Goal: Contribute content: Add original content to the website for others to see

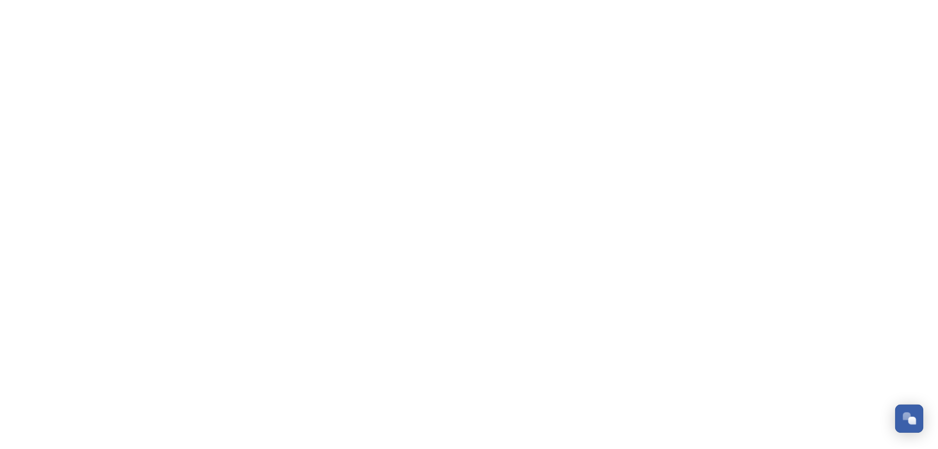
scroll to position [245, 0]
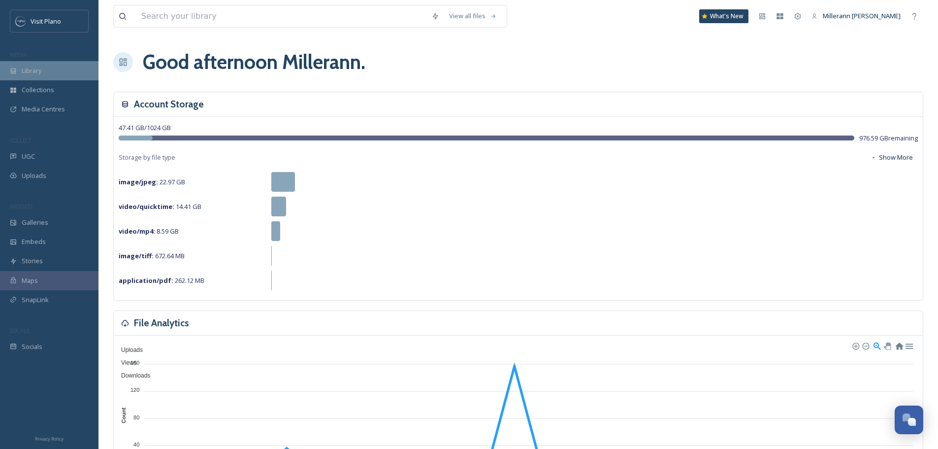
click at [39, 72] on span "Library" at bounding box center [32, 70] width 20 height 9
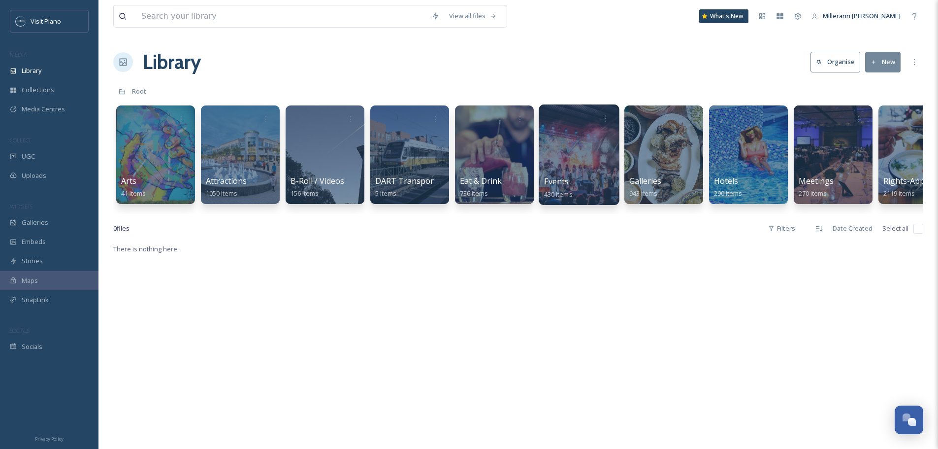
click at [602, 158] on div at bounding box center [579, 154] width 80 height 100
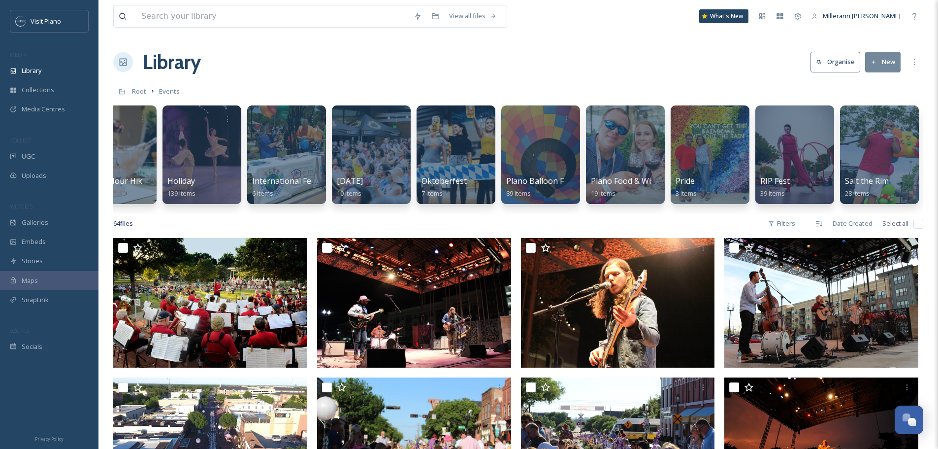
scroll to position [0, 137]
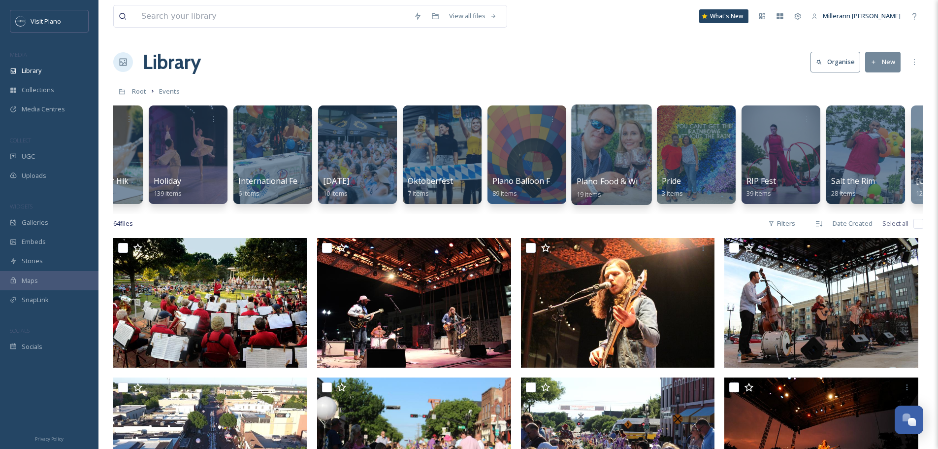
click at [611, 174] on div at bounding box center [611, 154] width 80 height 100
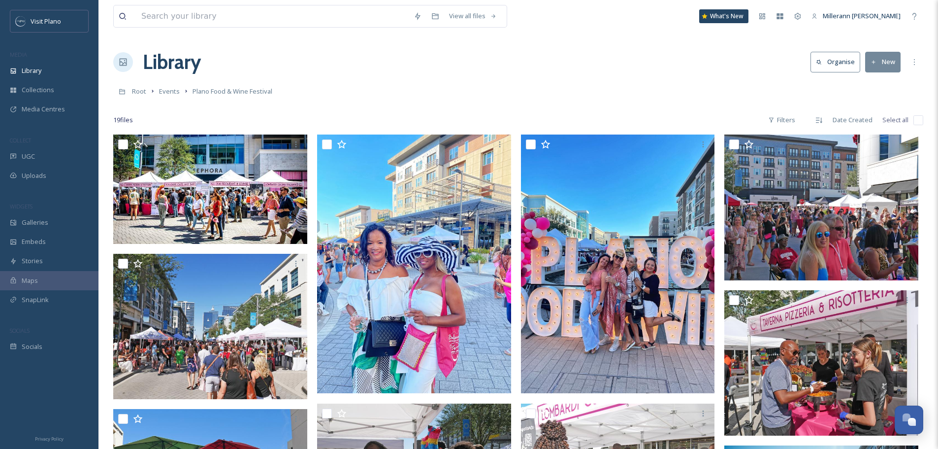
click at [881, 65] on button "New" at bounding box center [882, 62] width 35 height 20
click at [871, 89] on span "File Upload" at bounding box center [878, 84] width 33 height 9
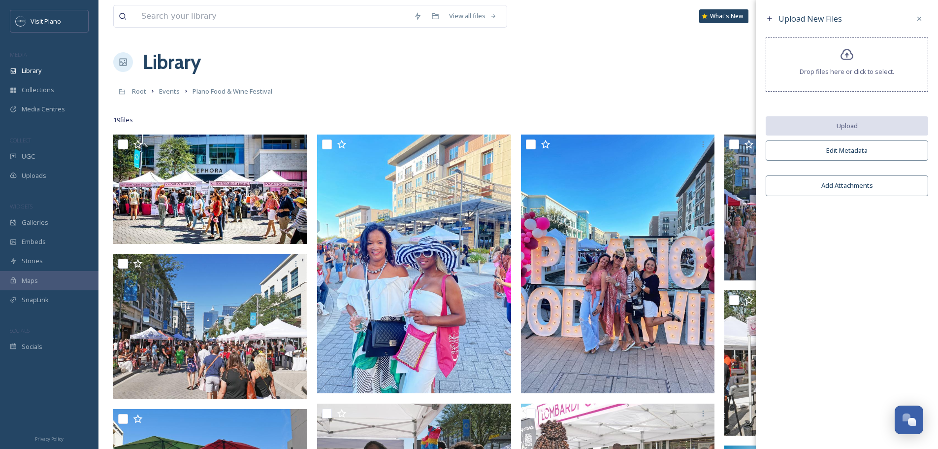
click at [834, 61] on div "Drop files here or click to select." at bounding box center [847, 64] width 163 height 54
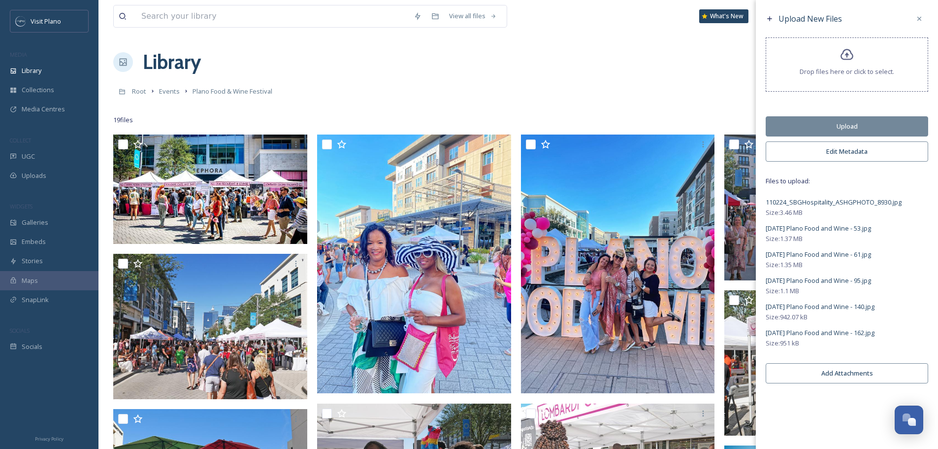
click at [841, 155] on button "Edit Metadata" at bounding box center [847, 151] width 163 height 20
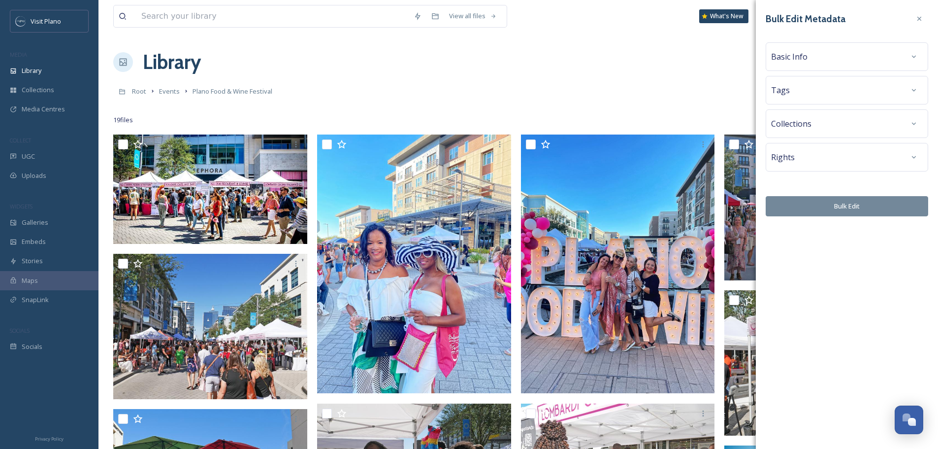
click at [819, 59] on div "Basic Info" at bounding box center [847, 57] width 152 height 18
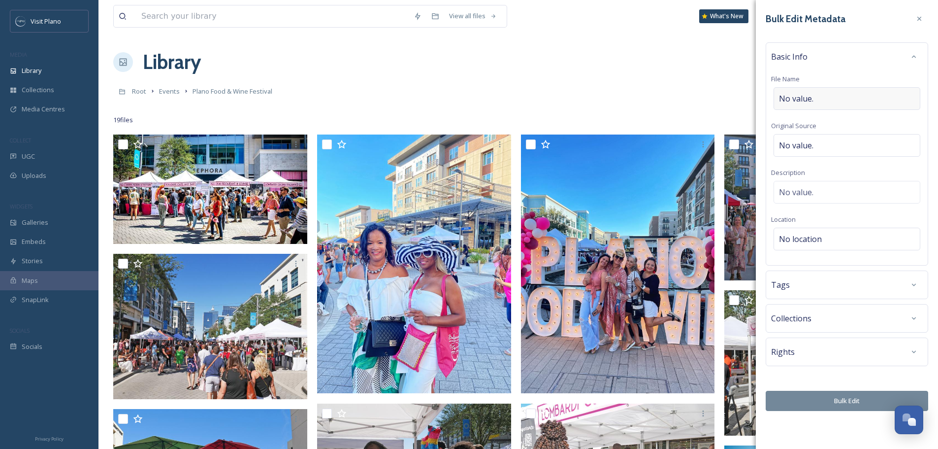
click at [805, 98] on span "No value." at bounding box center [796, 99] width 34 height 12
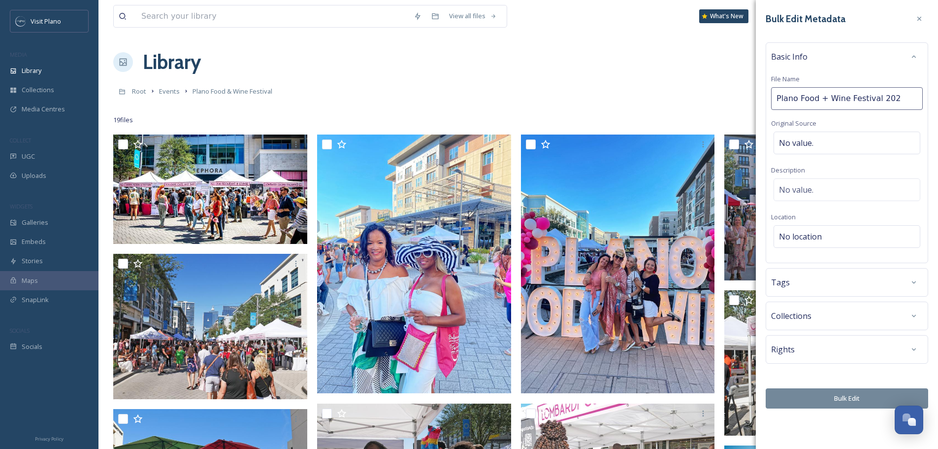
type input "Plano Food + Wine Festival 2024"
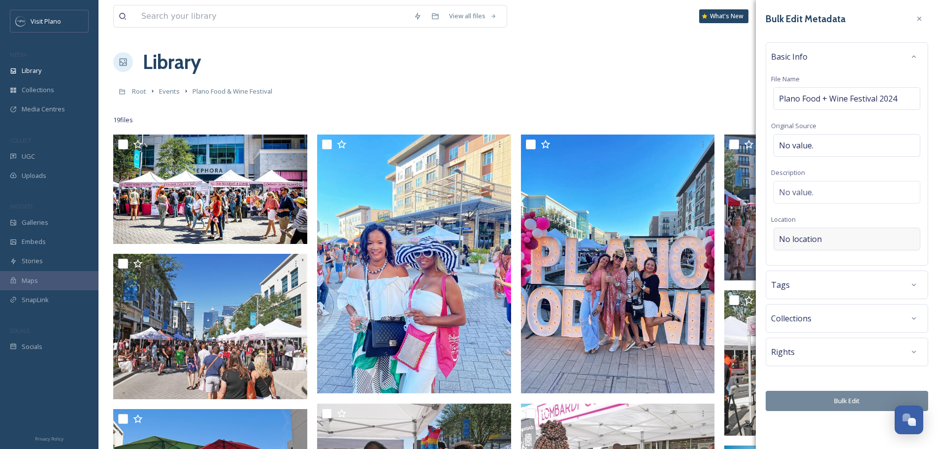
click at [833, 232] on div "No location" at bounding box center [847, 239] width 147 height 23
click at [831, 241] on input at bounding box center [847, 239] width 146 height 22
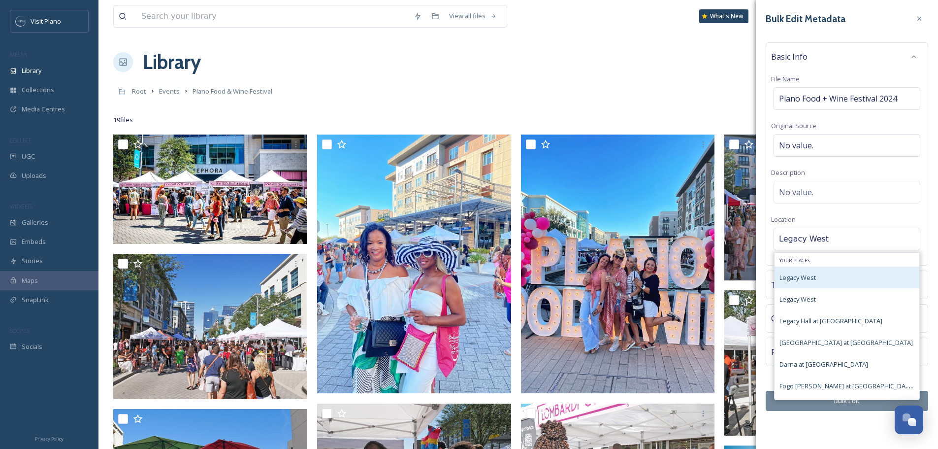
type input "Legacy West"
click at [819, 277] on div "Legacy West" at bounding box center [847, 277] width 145 height 22
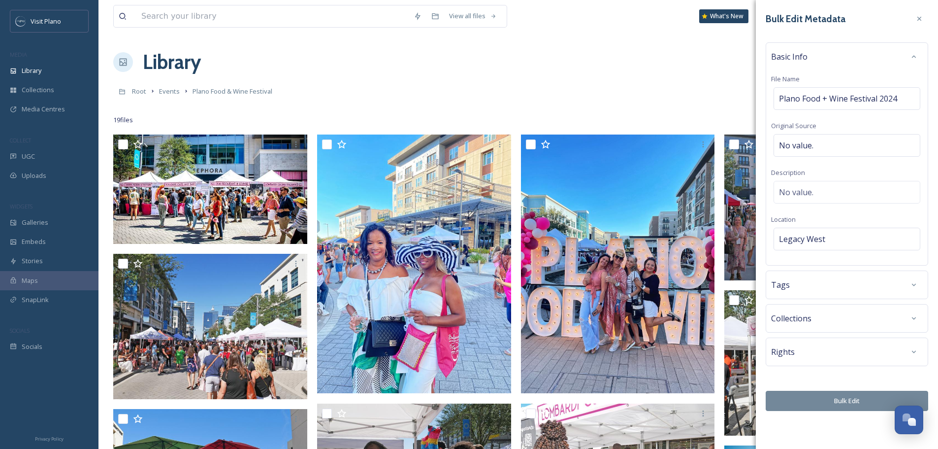
click at [870, 286] on div "Tags" at bounding box center [847, 285] width 152 height 18
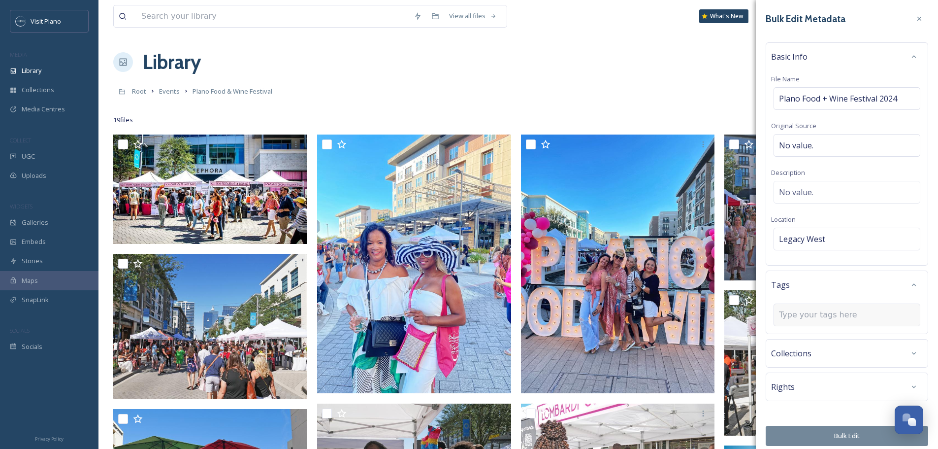
click at [837, 318] on input at bounding box center [828, 315] width 98 height 12
type input "event"
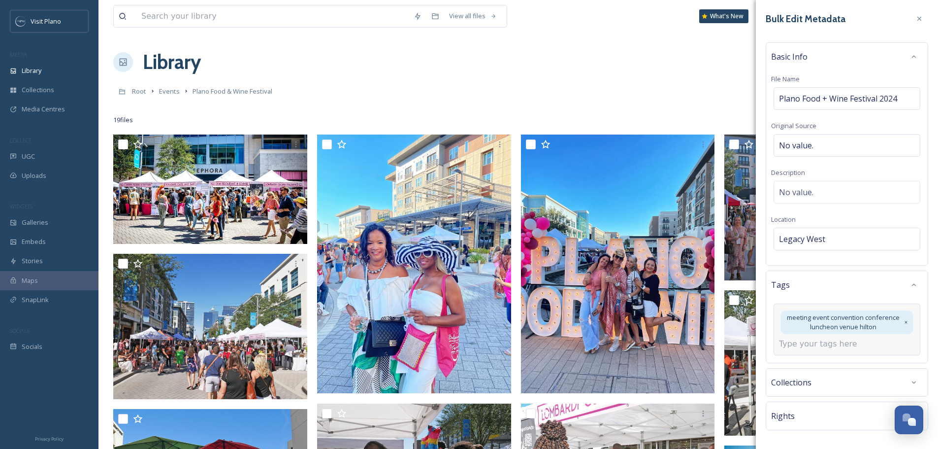
click at [834, 345] on input at bounding box center [828, 344] width 98 height 12
click at [901, 321] on div "meeting event convention conference luncheon venue hilton" at bounding box center [847, 322] width 133 height 24
click at [904, 321] on icon at bounding box center [906, 322] width 5 height 8
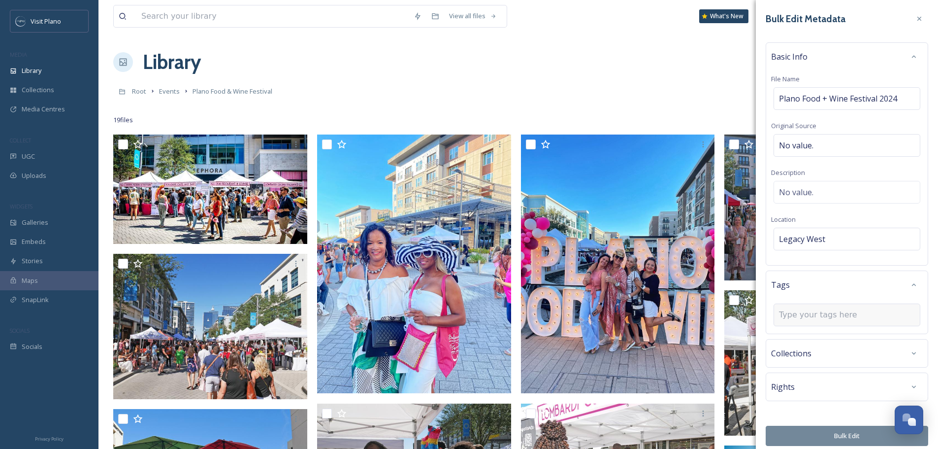
click at [810, 315] on input at bounding box center [828, 315] width 98 height 12
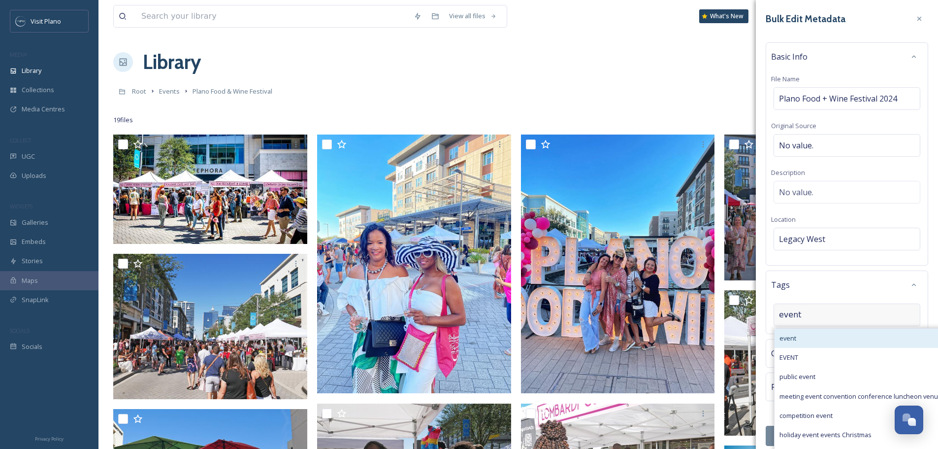
type input "event"
click at [814, 336] on div "event" at bounding box center [870, 337] width 191 height 19
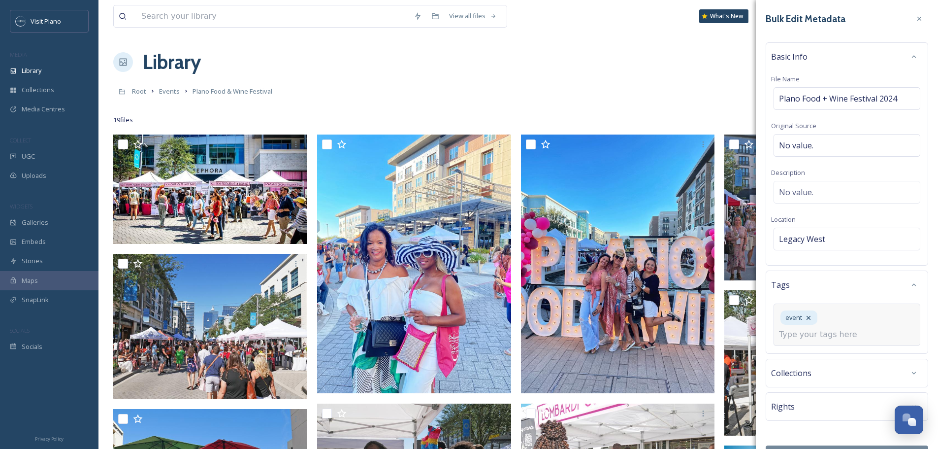
click at [834, 334] on input at bounding box center [828, 334] width 98 height 12
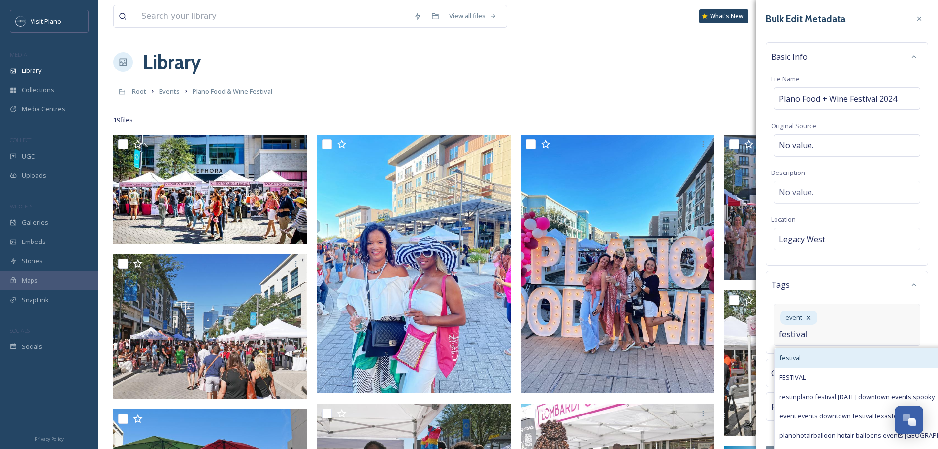
type input "festival"
click at [812, 355] on div "festival" at bounding box center [930, 357] width 310 height 19
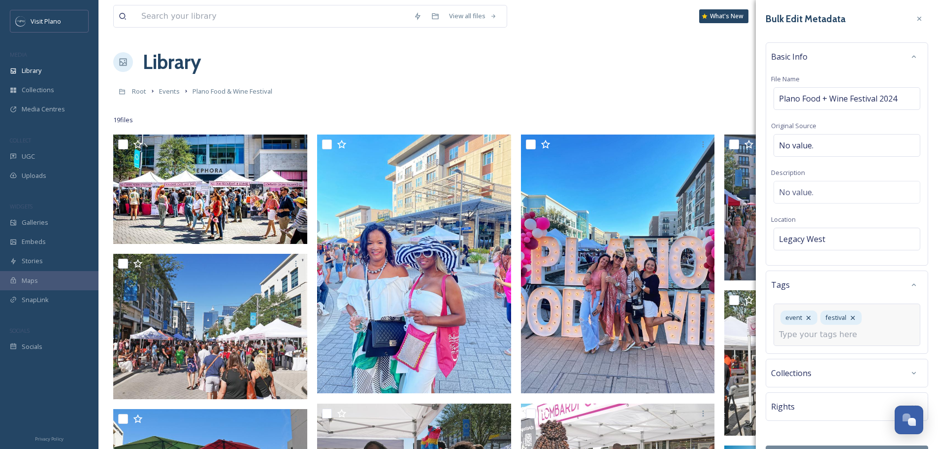
click at [813, 338] on input at bounding box center [828, 334] width 98 height 12
type input "food + wine"
click at [820, 358] on span "Create " food + wine "" at bounding box center [811, 357] width 62 height 9
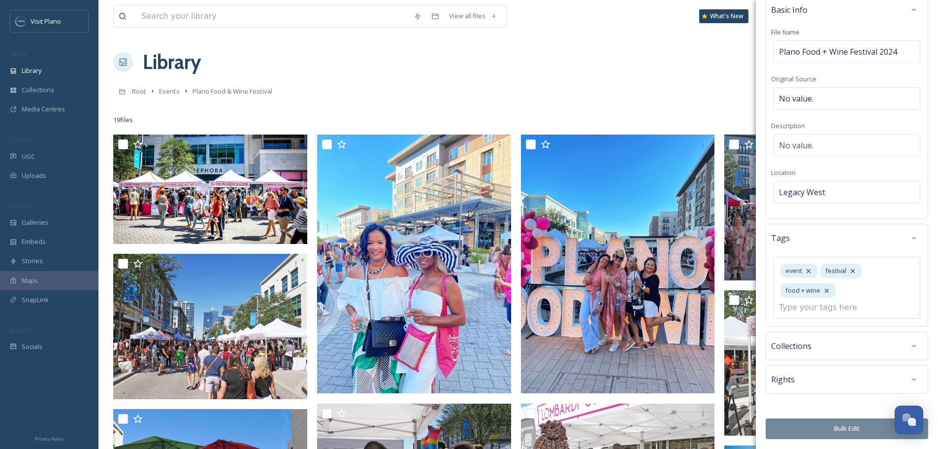
click at [819, 347] on div "Collections" at bounding box center [847, 346] width 152 height 18
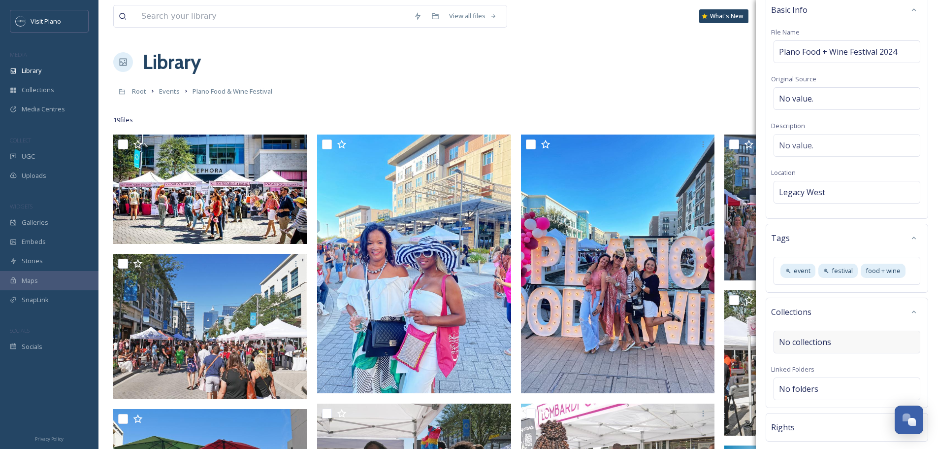
click at [876, 340] on div "No collections" at bounding box center [847, 341] width 147 height 23
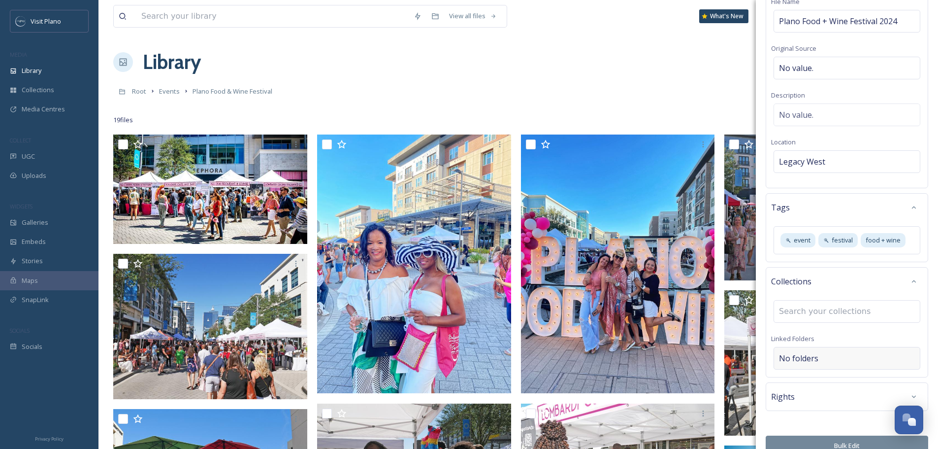
scroll to position [94, 0]
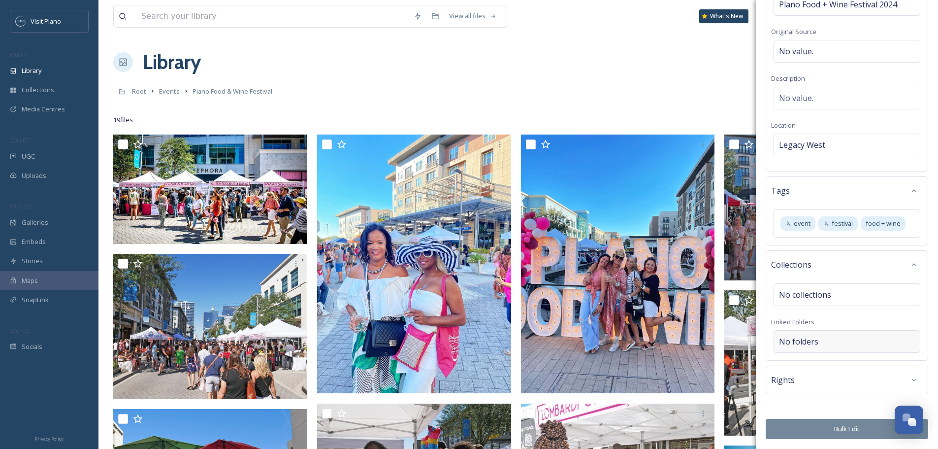
click at [824, 342] on div "No folders" at bounding box center [847, 341] width 147 height 23
click at [805, 339] on input at bounding box center [849, 341] width 151 height 22
click at [813, 299] on span "No collections" at bounding box center [805, 295] width 52 height 12
click at [813, 299] on input at bounding box center [828, 295] width 108 height 22
type input "M"
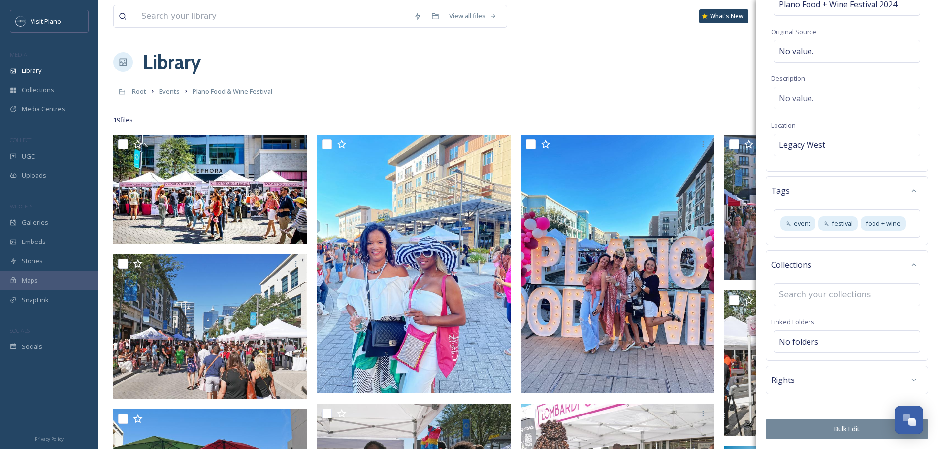
click at [846, 249] on div "Bulk Edit Metadata Basic Info File Name Plano Food + Wine Festival 2024 Origina…" at bounding box center [847, 177] width 182 height 543
click at [855, 346] on div "No folders" at bounding box center [847, 341] width 147 height 23
click at [824, 341] on input at bounding box center [849, 341] width 151 height 22
type input "E"
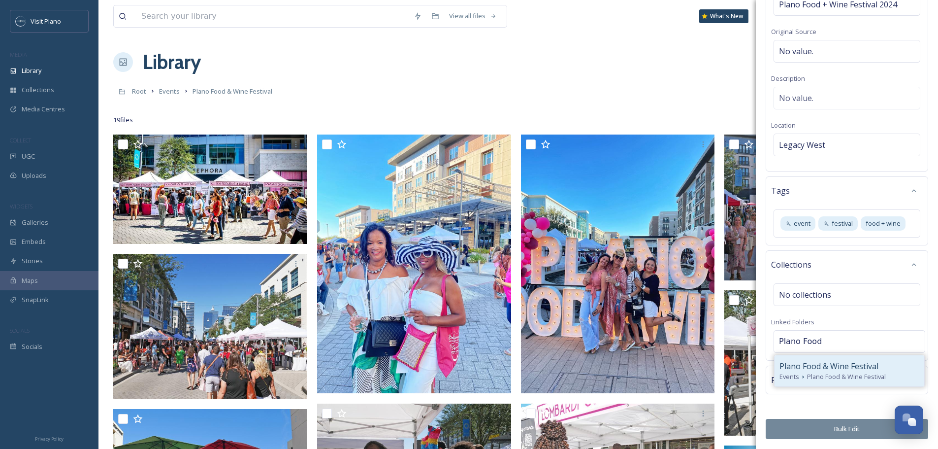
type input "Plano Food"
click at [822, 364] on span "Plano Food & Wine Festival" at bounding box center [829, 366] width 99 height 12
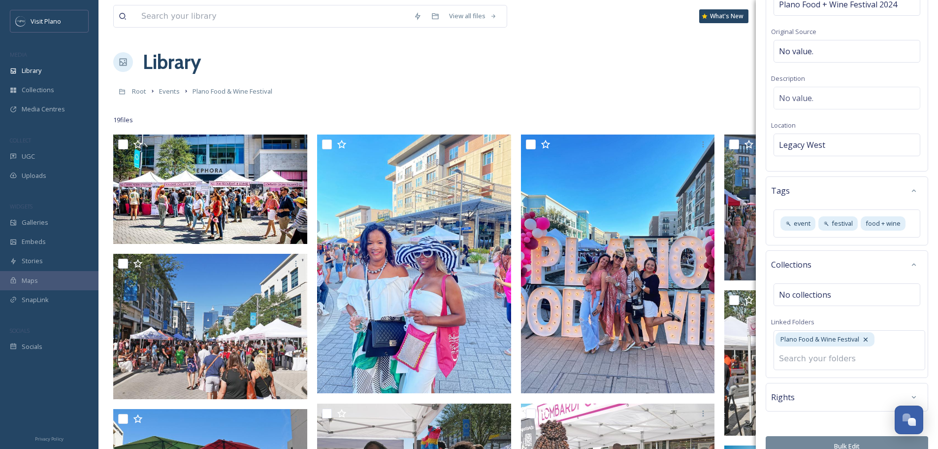
scroll to position [112, 0]
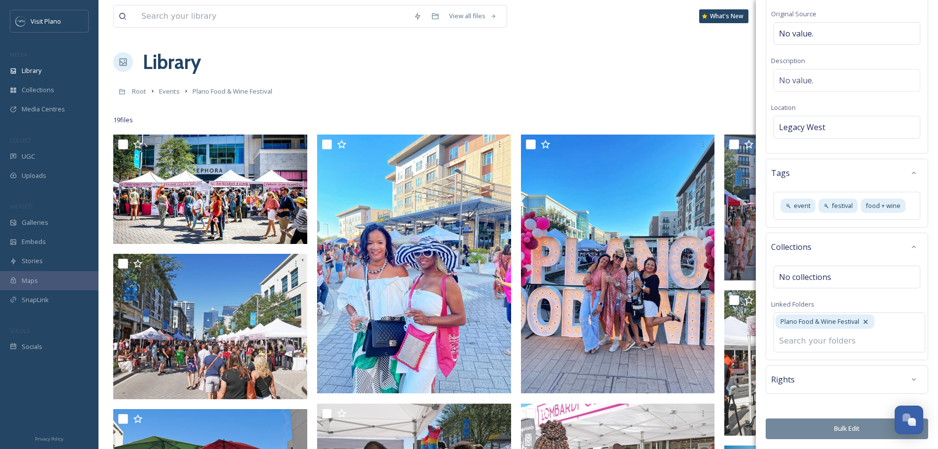
click at [864, 377] on div "Rights" at bounding box center [847, 379] width 152 height 18
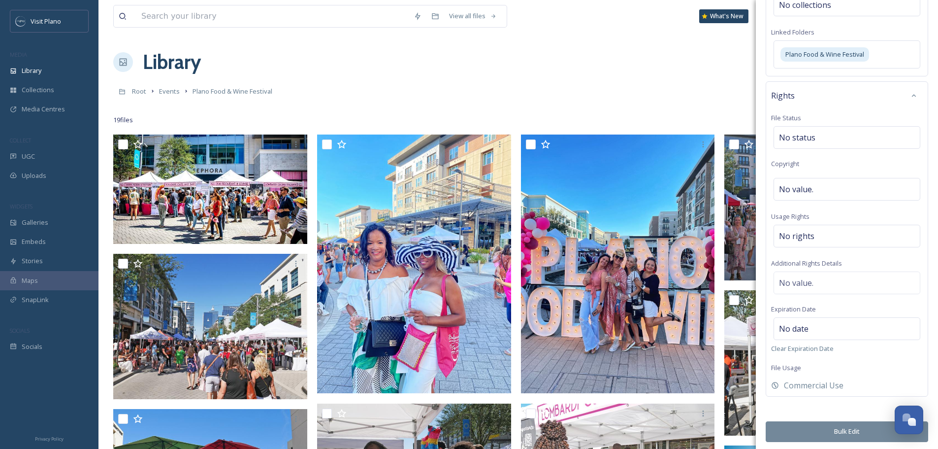
scroll to position [387, 0]
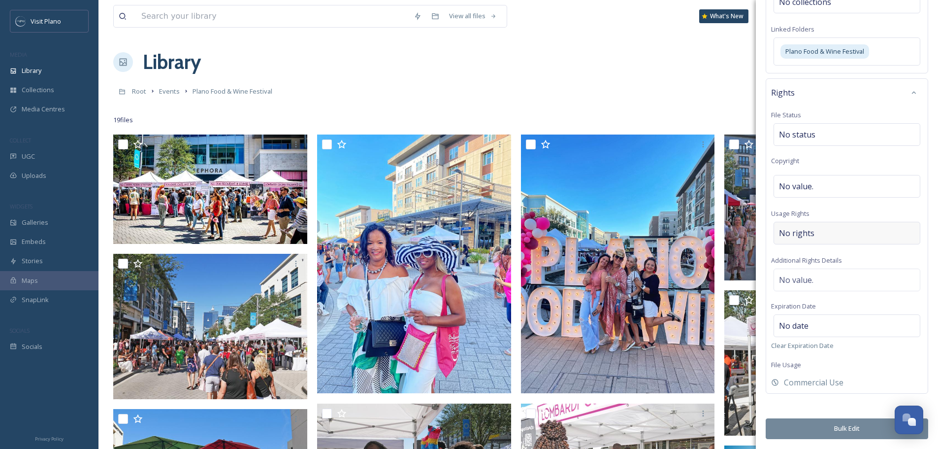
click at [813, 232] on div "No rights" at bounding box center [847, 233] width 147 height 23
click at [812, 184] on span "No value." at bounding box center [796, 186] width 34 height 12
type input "Plano Food + Wine Festival"
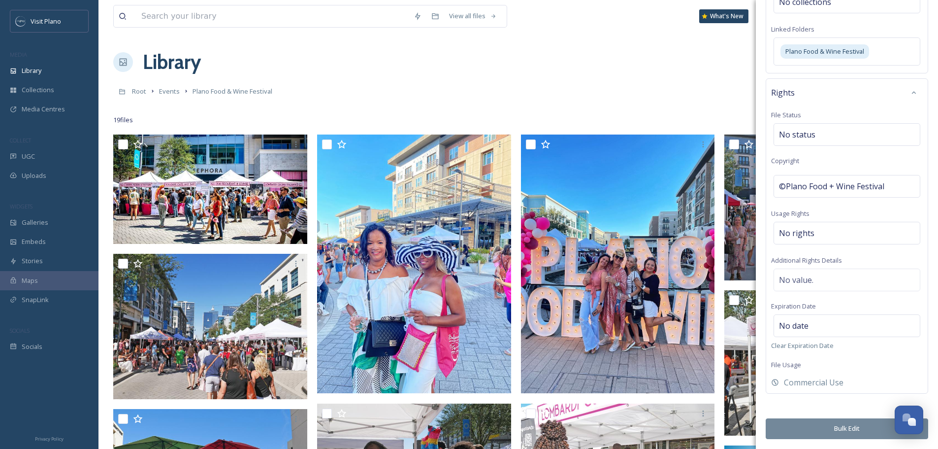
click at [822, 425] on button "Bulk Edit" at bounding box center [847, 428] width 163 height 20
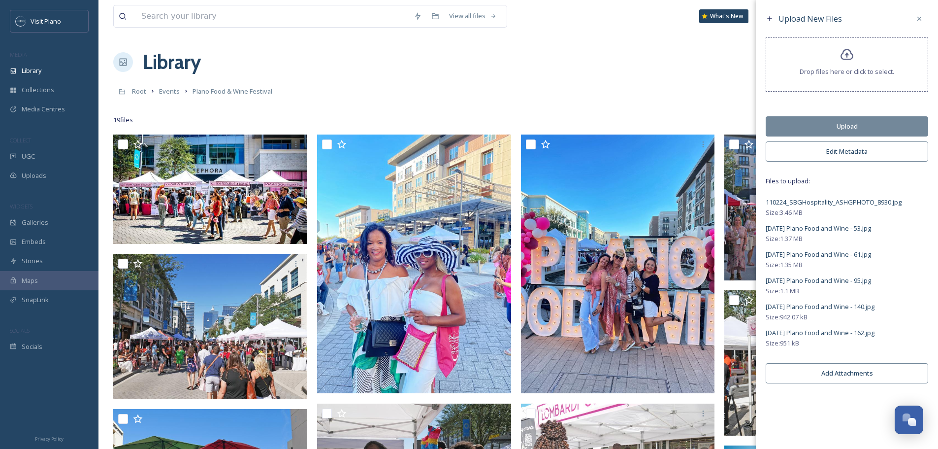
click at [845, 121] on button "Upload" at bounding box center [847, 126] width 163 height 20
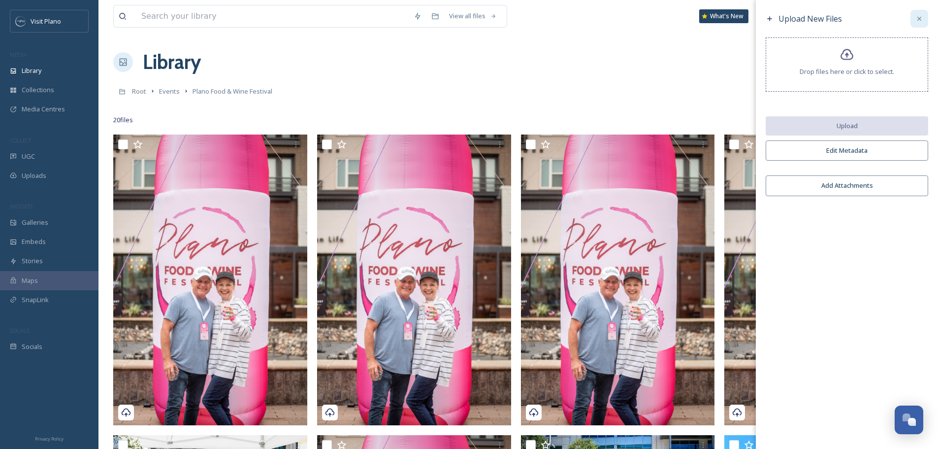
click at [922, 21] on icon at bounding box center [920, 19] width 8 height 8
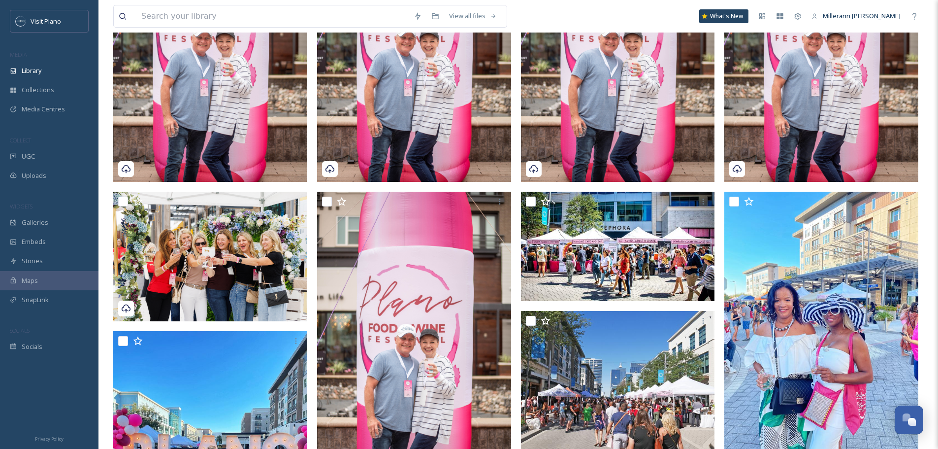
scroll to position [246, 0]
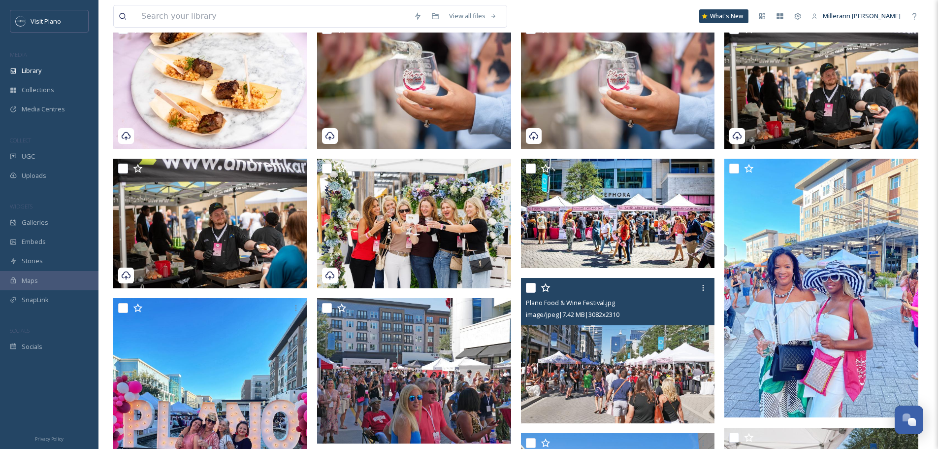
scroll to position [98, 0]
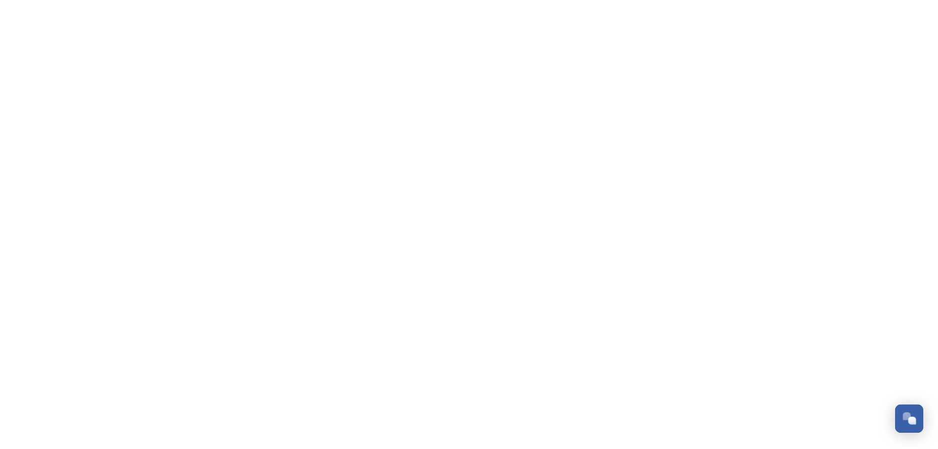
scroll to position [245, 0]
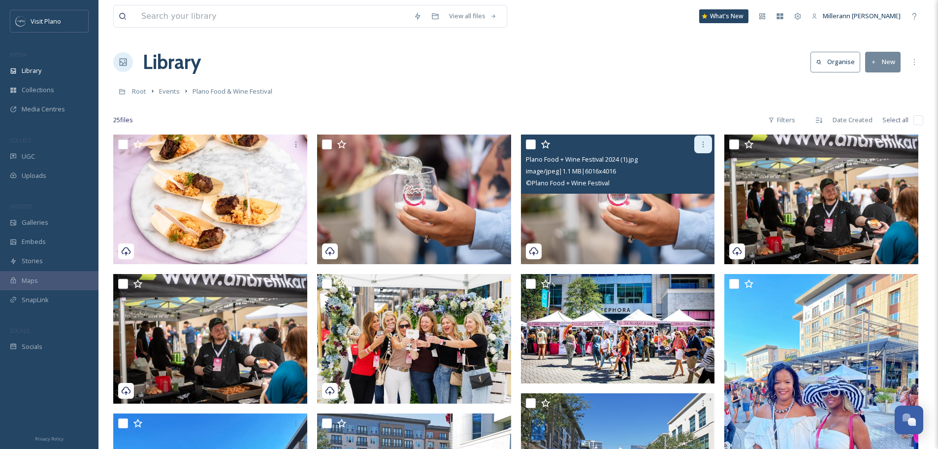
click at [705, 147] on icon at bounding box center [703, 144] width 8 height 8
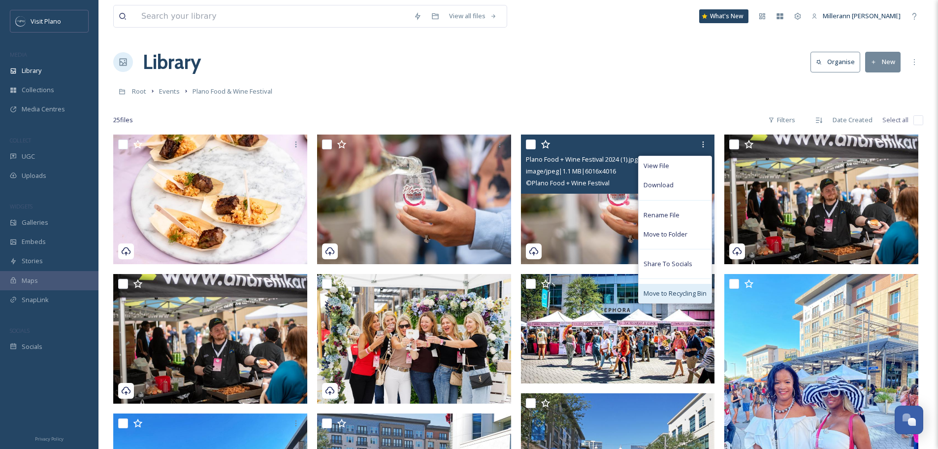
click at [671, 291] on span "Move to Recycling Bin" at bounding box center [675, 293] width 63 height 9
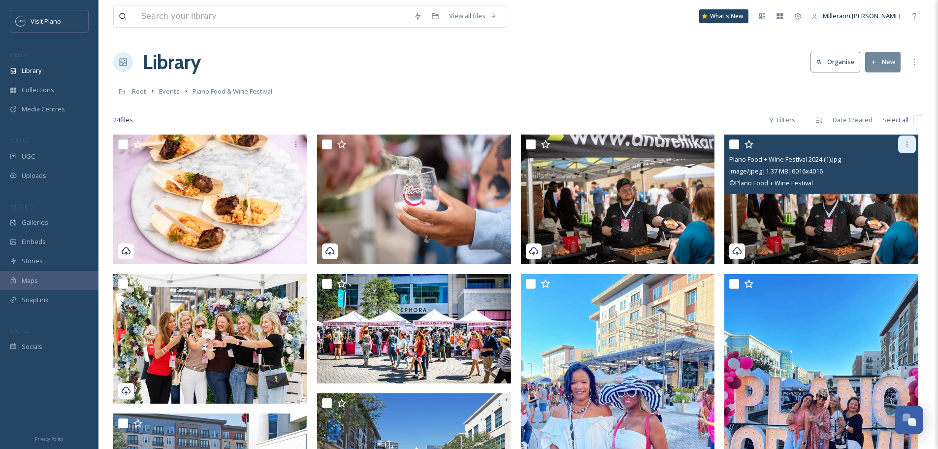
click at [911, 146] on div at bounding box center [907, 144] width 18 height 18
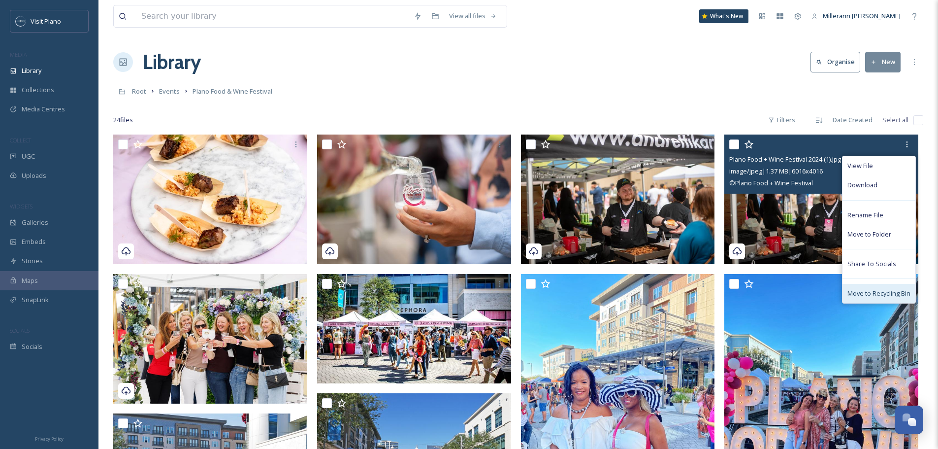
click at [888, 293] on span "Move to Recycling Bin" at bounding box center [879, 293] width 63 height 9
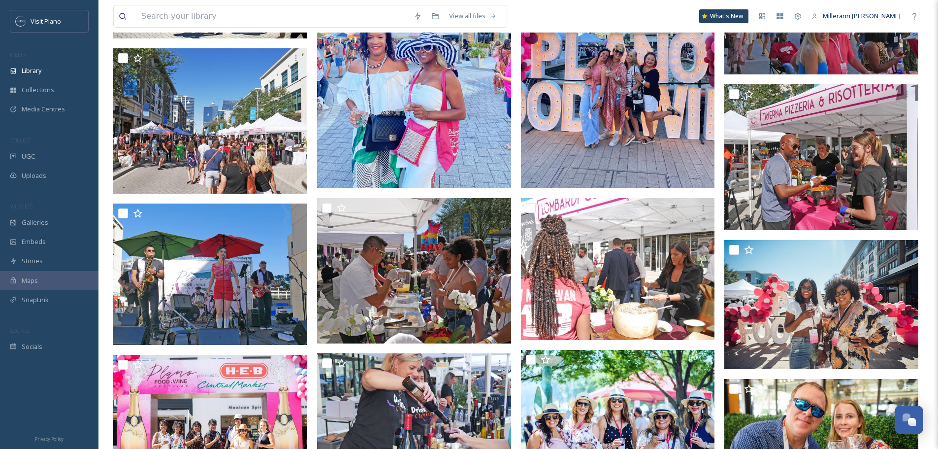
scroll to position [0, 0]
